Goal: Register for event/course

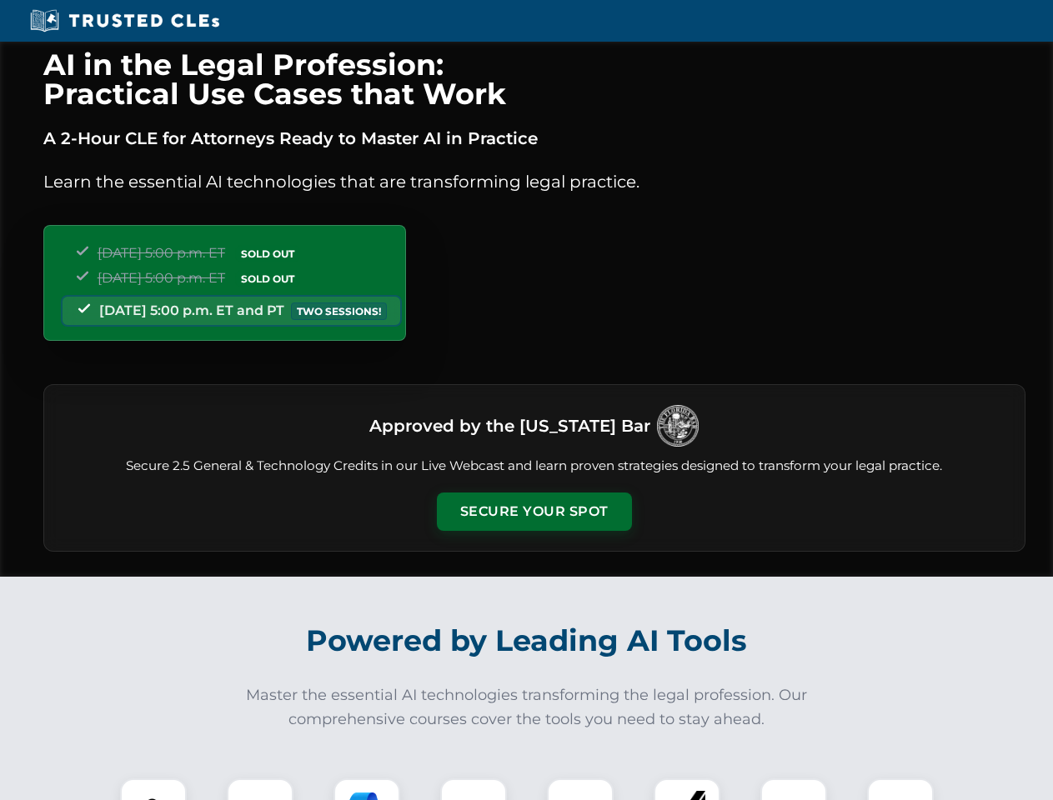
click at [533, 512] on button "Secure Your Spot" at bounding box center [534, 512] width 195 height 38
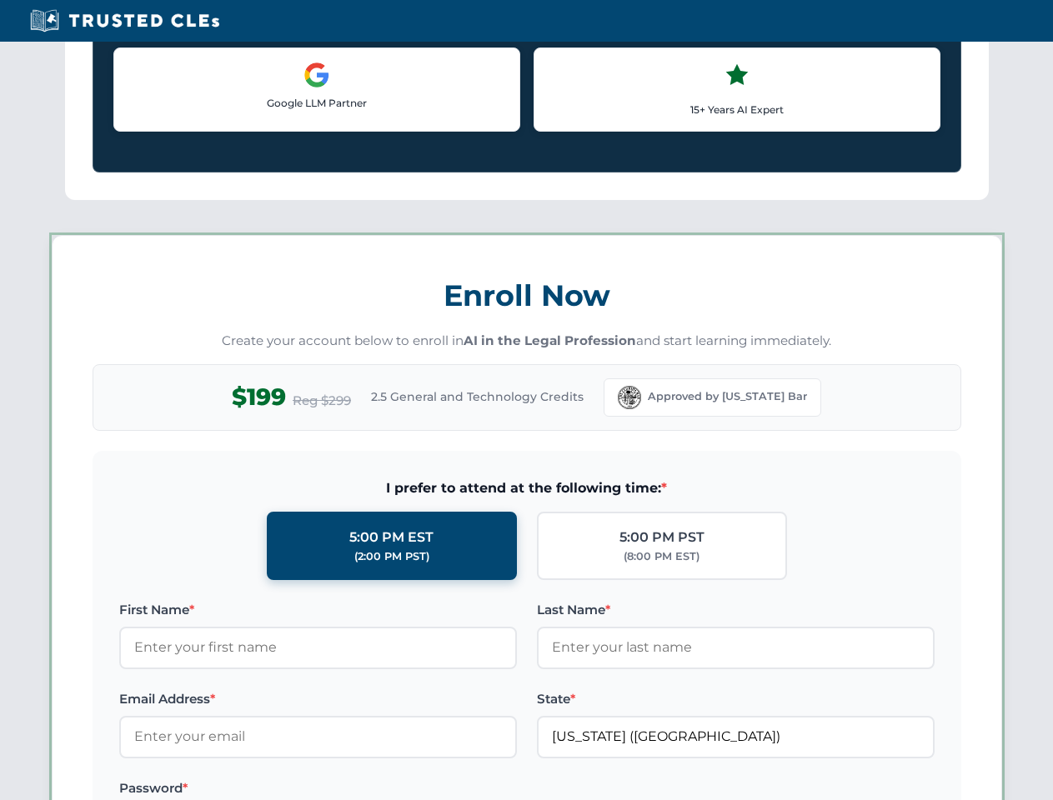
click at [367, 789] on label "Password *" at bounding box center [318, 788] width 398 height 20
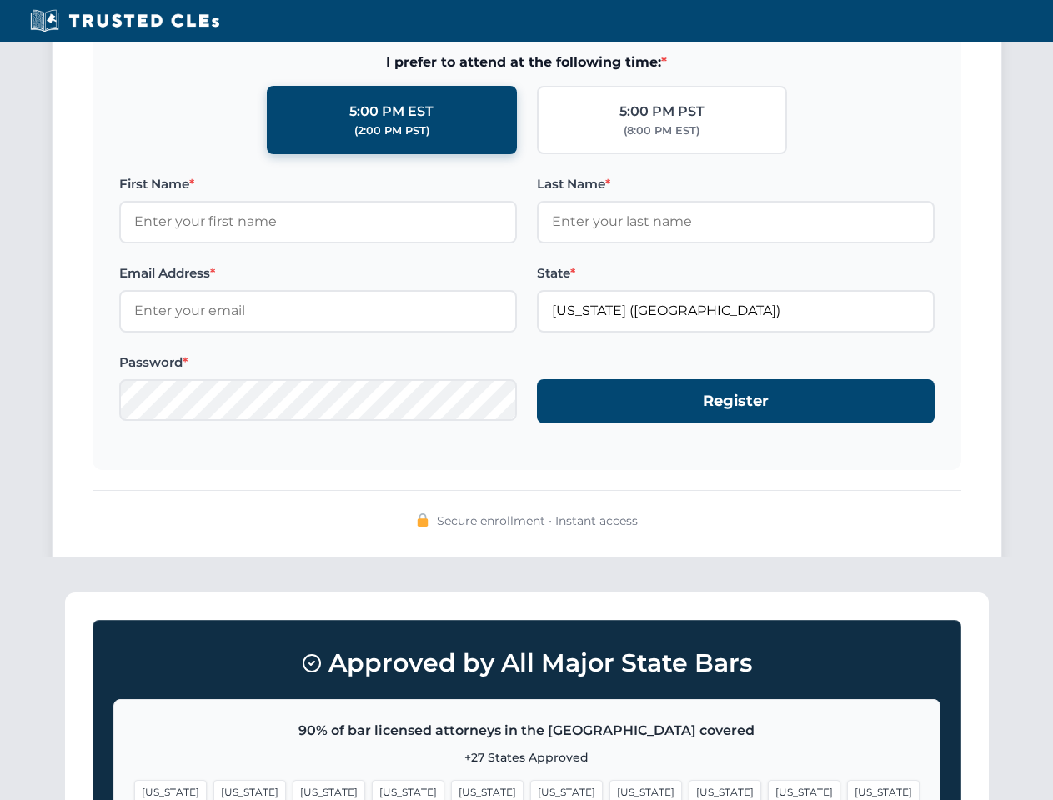
click at [768, 789] on span "[US_STATE]" at bounding box center [804, 792] width 73 height 24
